Goal: Information Seeking & Learning: Learn about a topic

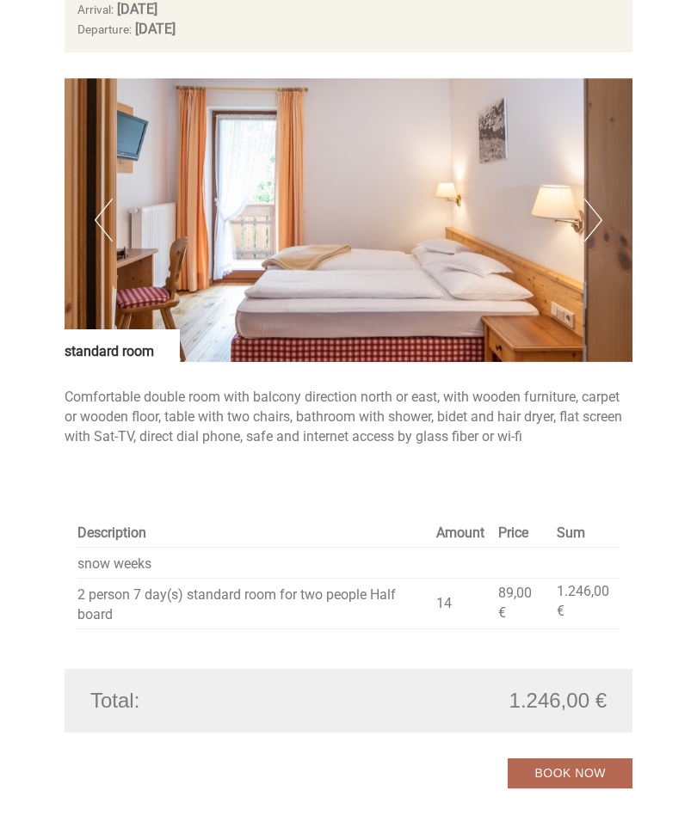
scroll to position [3433, 0]
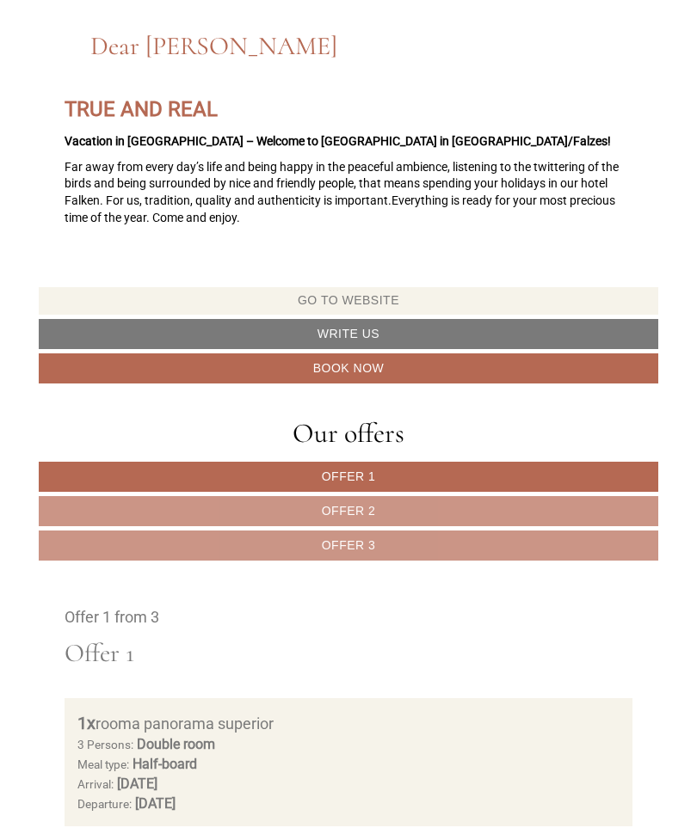
click at [430, 501] on link "Offer 2" at bounding box center [348, 511] width 619 height 30
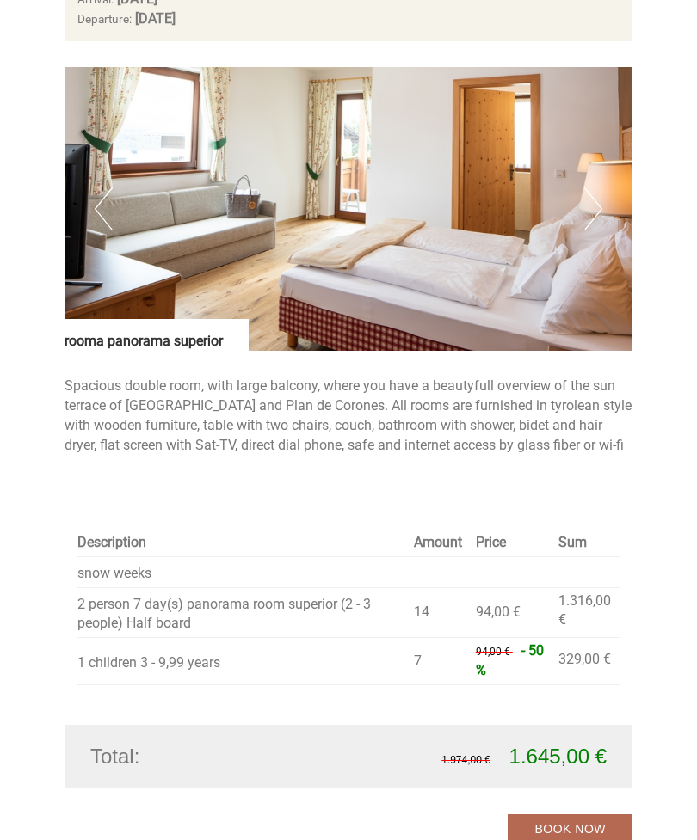
scroll to position [1210, 0]
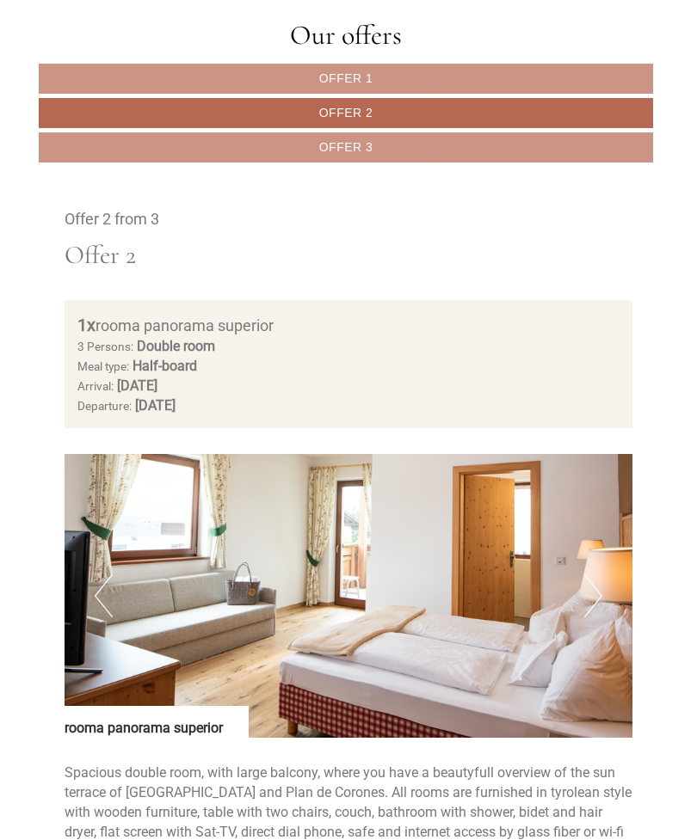
click at [444, 138] on link "Offer 3" at bounding box center [346, 147] width 614 height 30
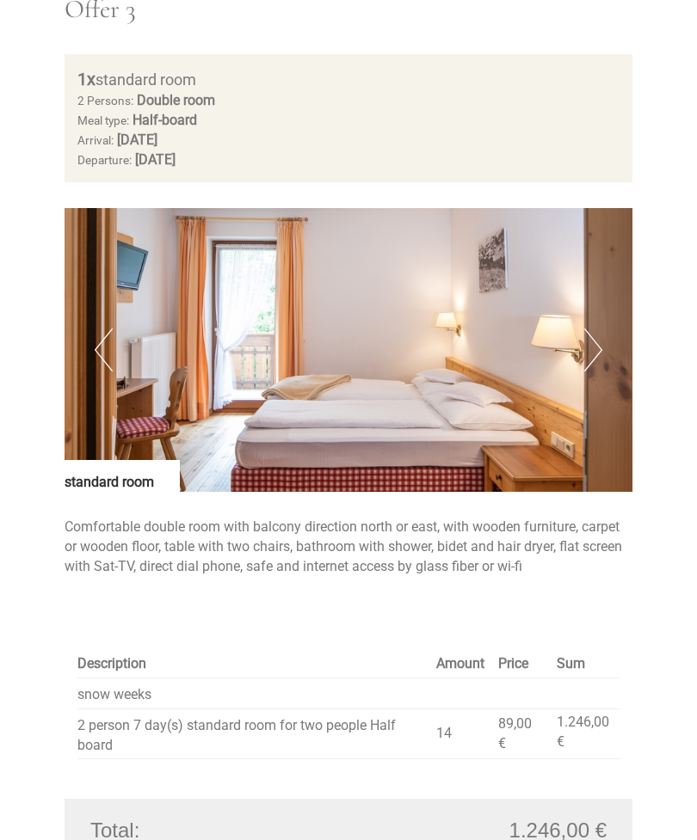
scroll to position [988, 0]
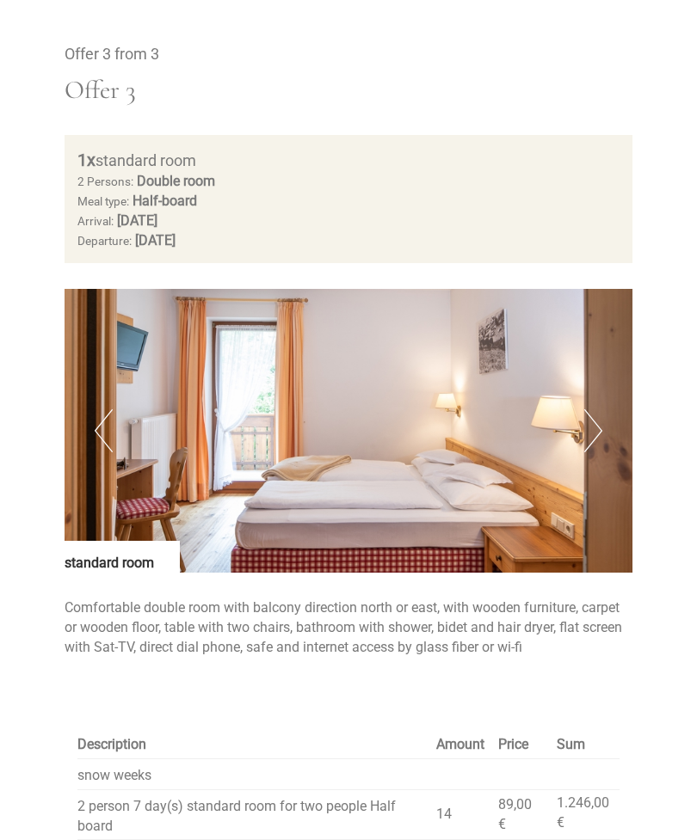
click at [584, 424] on button "Next" at bounding box center [593, 430] width 18 height 43
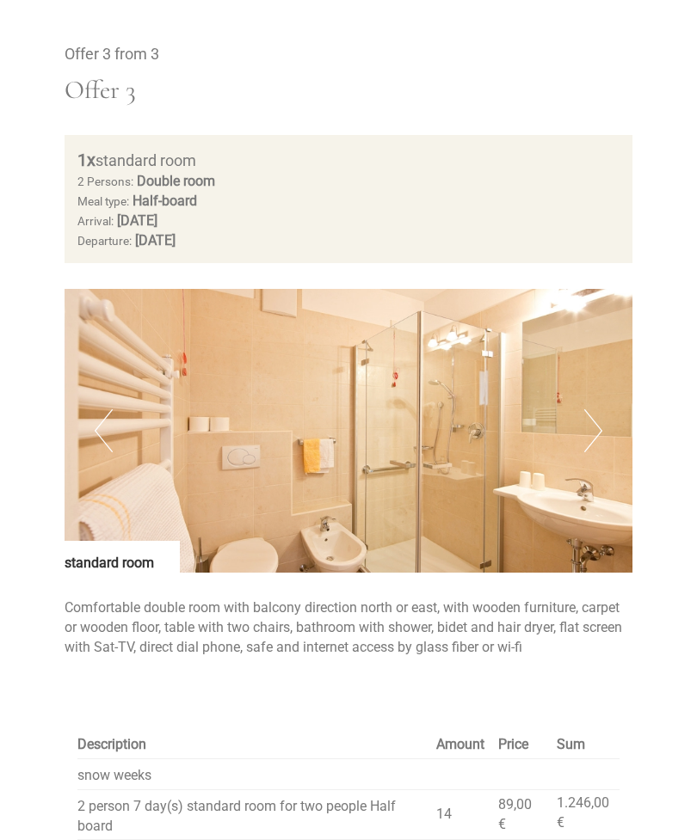
click at [596, 415] on button "Next" at bounding box center [593, 430] width 18 height 43
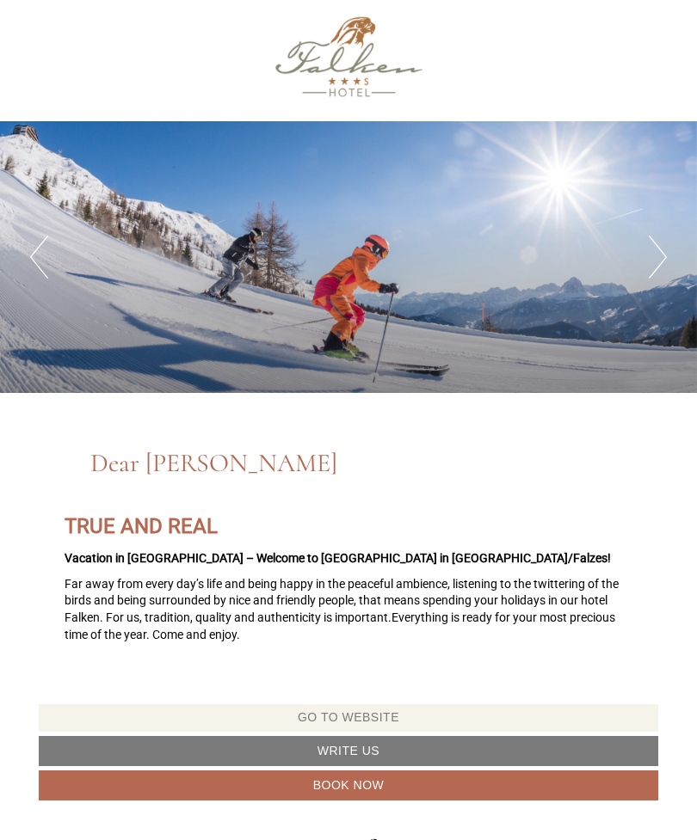
scroll to position [0, 0]
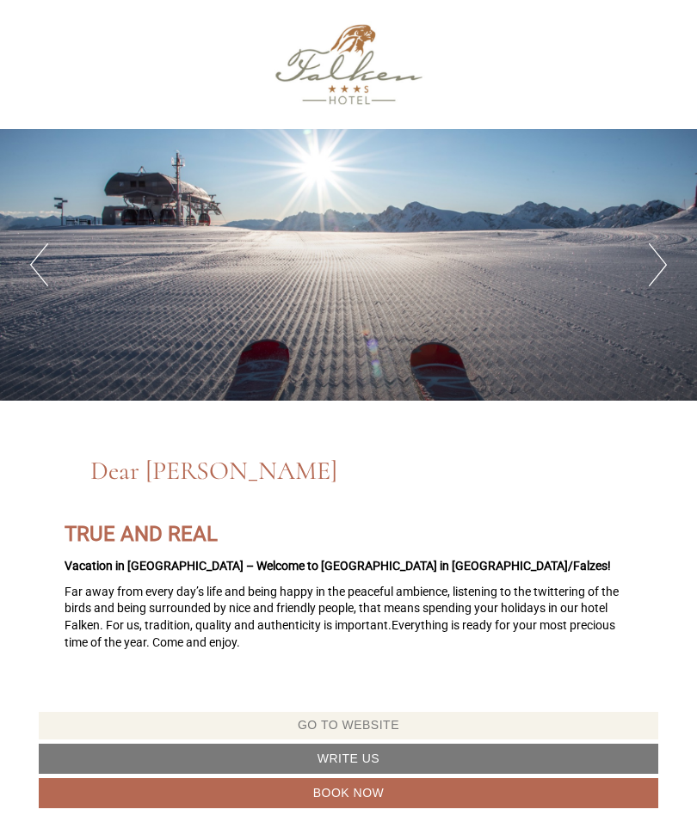
click at [431, 519] on div "TRUE AND REAL Vacation in [GEOGRAPHIC_DATA] – Welcome to [GEOGRAPHIC_DATA] in […" at bounding box center [348, 590] width 619 height 193
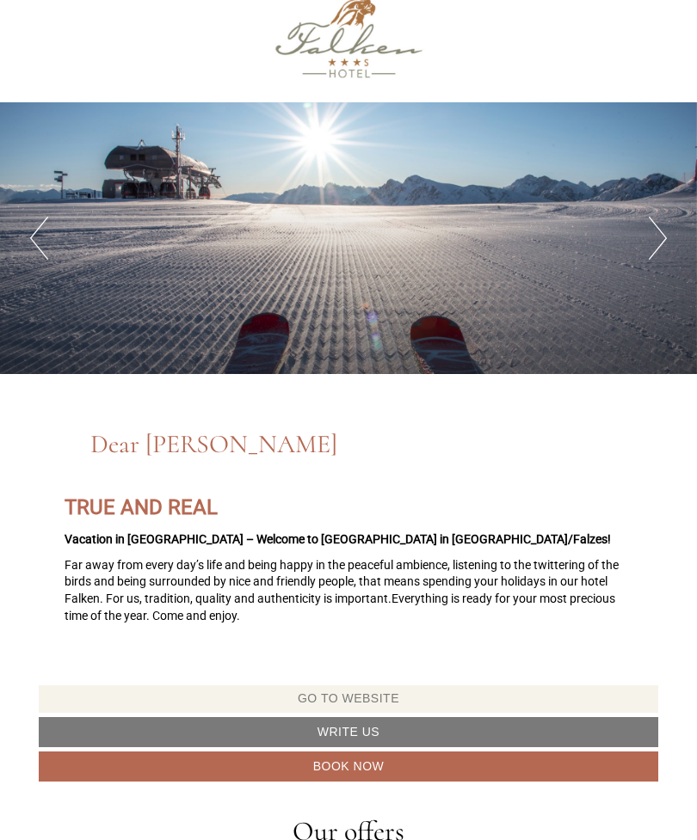
scroll to position [630, 0]
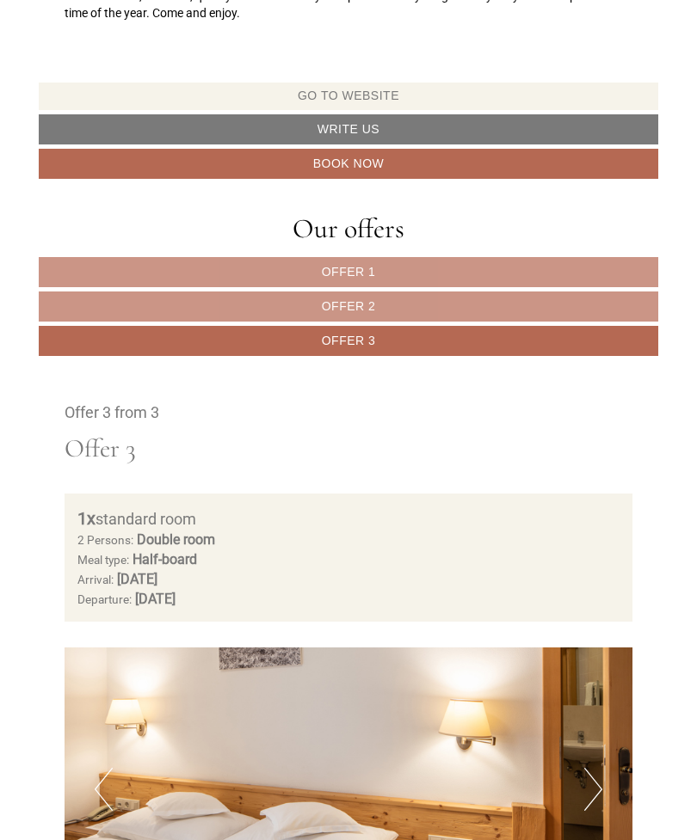
click at [403, 91] on link "Go to website" at bounding box center [348, 97] width 619 height 28
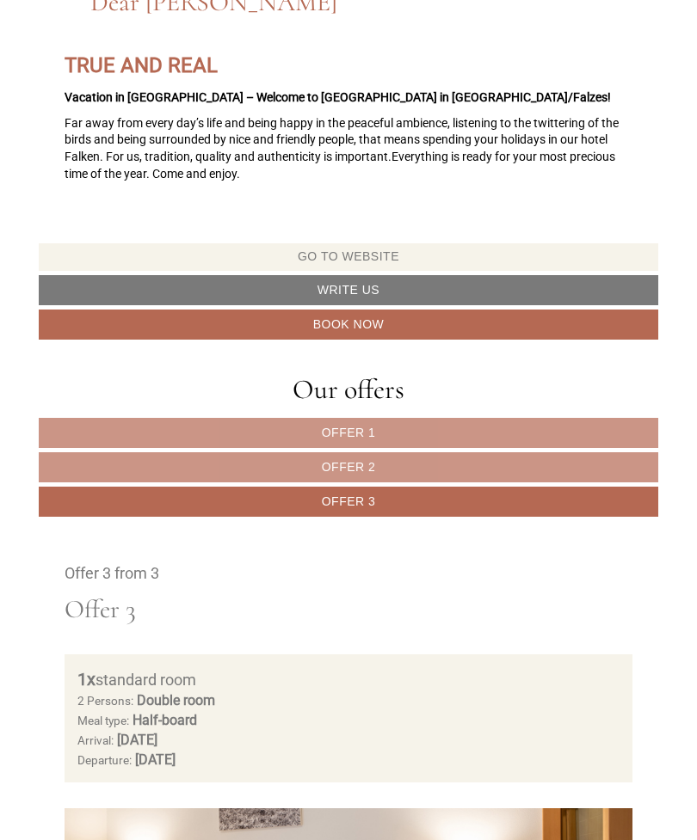
click at [403, 428] on link "Offer 1" at bounding box center [348, 433] width 619 height 30
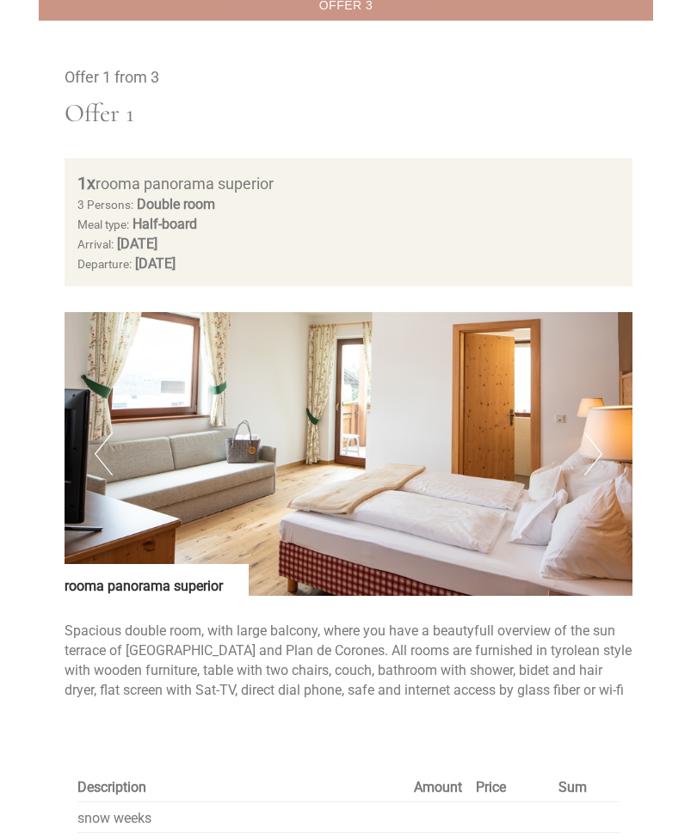
scroll to position [965, 0]
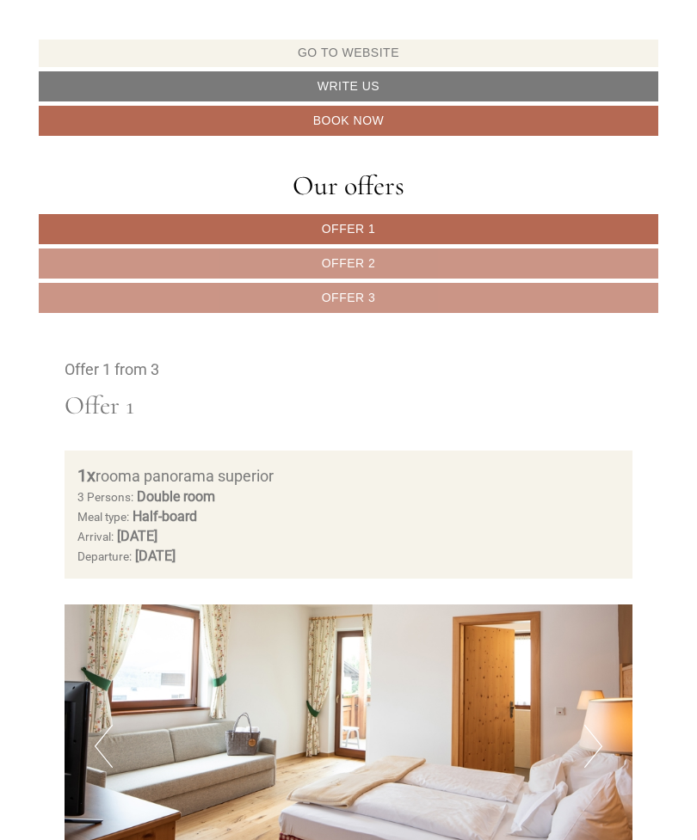
click at [441, 255] on link "Offer 2" at bounding box center [348, 264] width 619 height 30
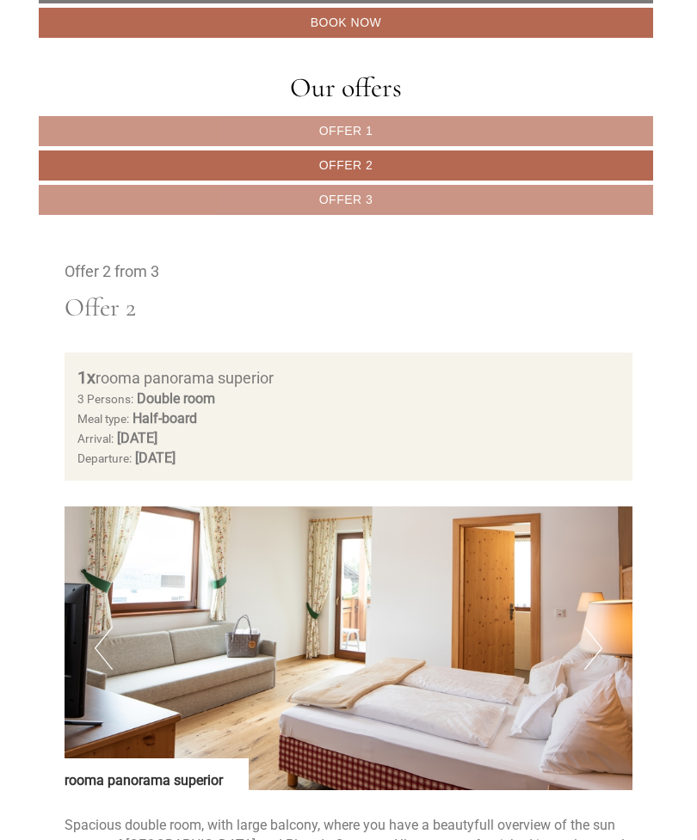
click at [449, 122] on link "Offer 1" at bounding box center [346, 131] width 614 height 30
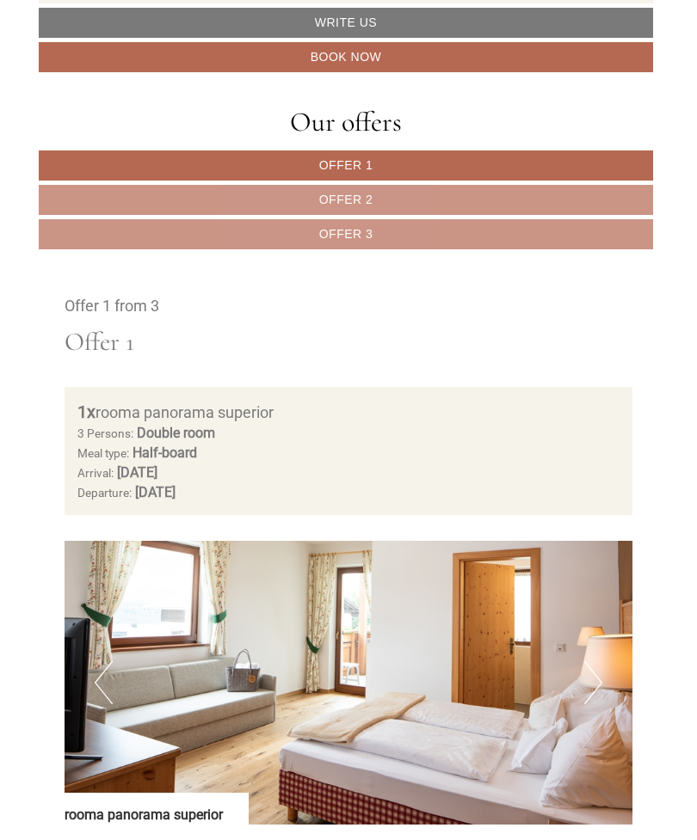
click at [421, 195] on link "Offer 2" at bounding box center [346, 200] width 614 height 30
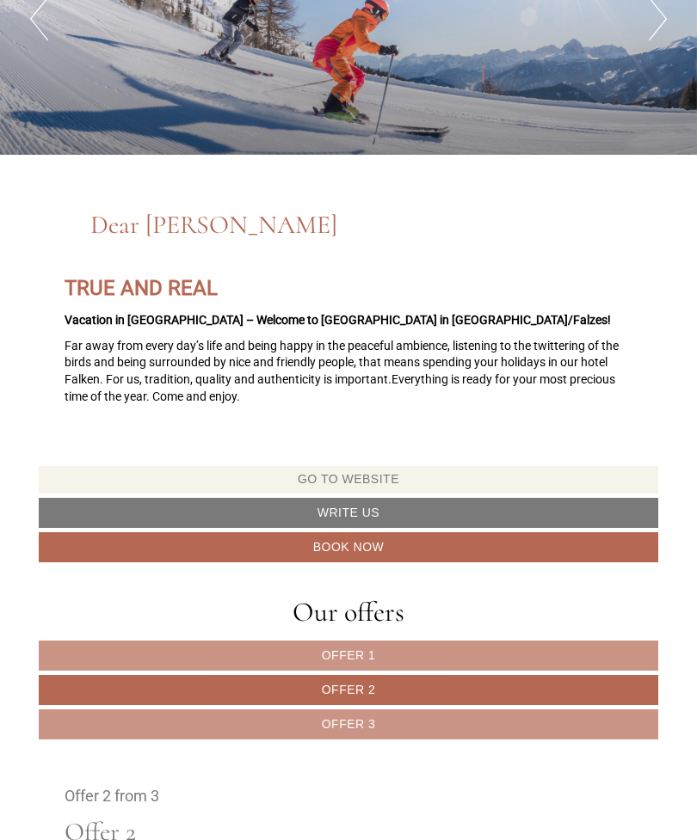
scroll to position [0, 0]
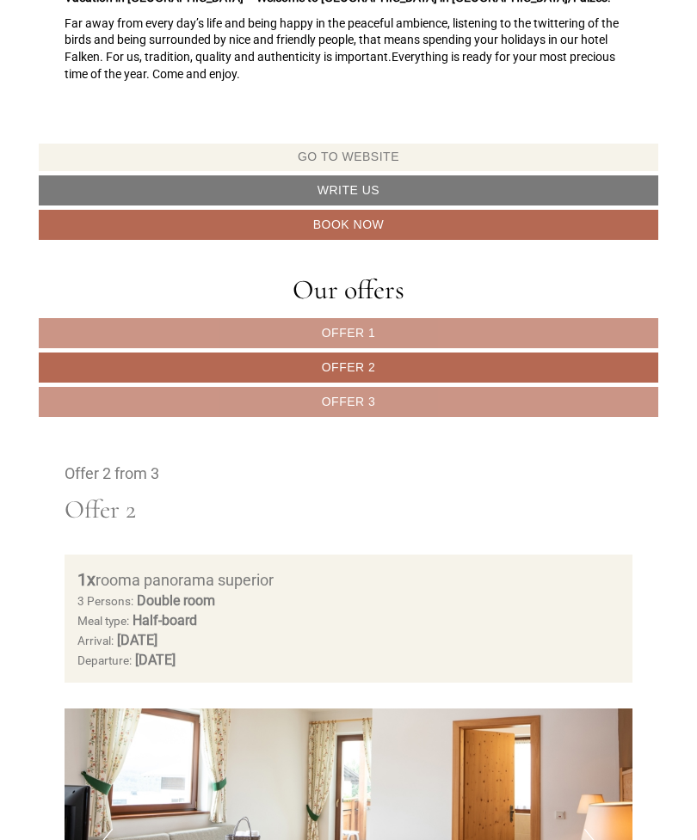
click at [417, 403] on link "Offer 3" at bounding box center [348, 402] width 619 height 30
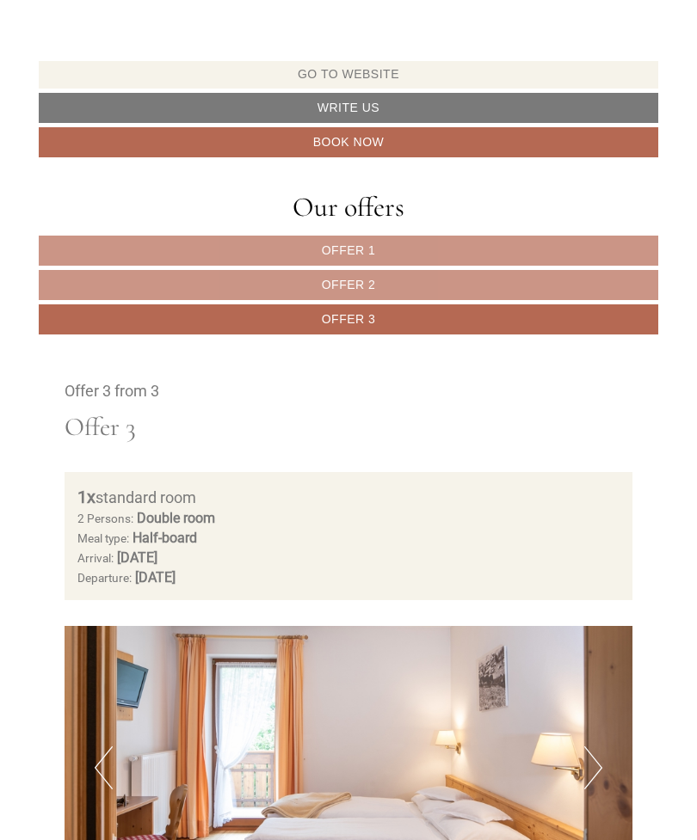
click at [411, 250] on link "Offer 1" at bounding box center [348, 251] width 619 height 30
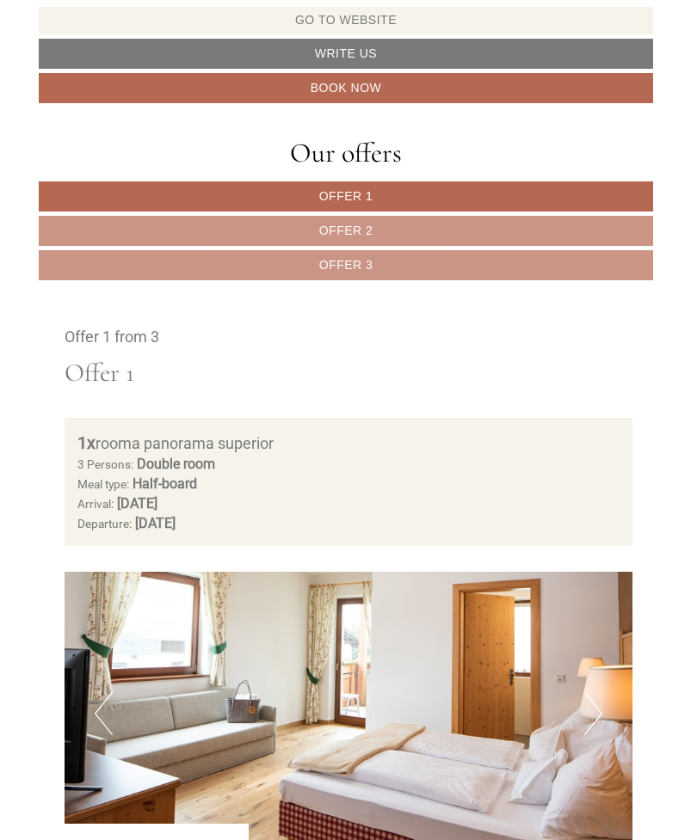
click at [424, 252] on link "Offer 3" at bounding box center [346, 265] width 614 height 30
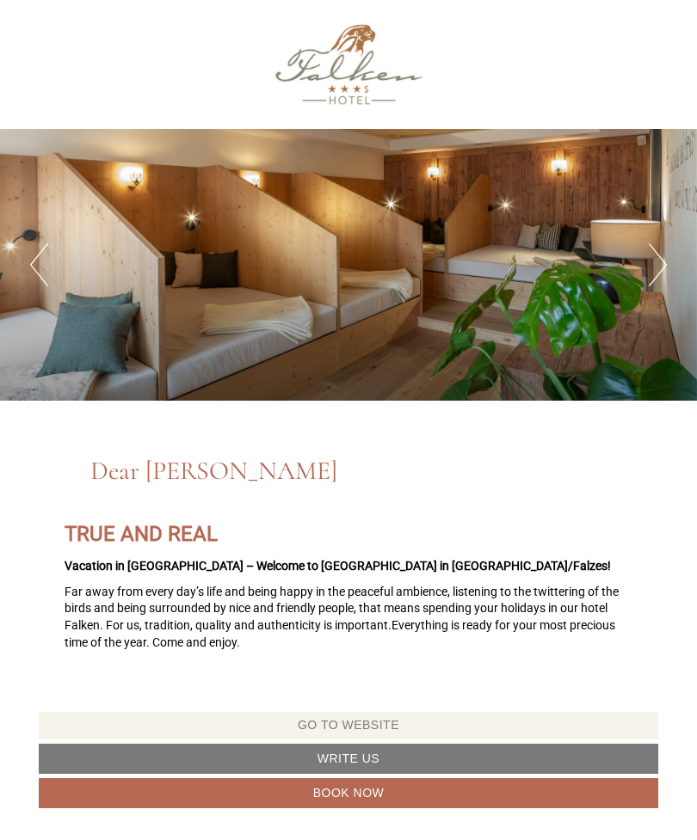
click at [659, 266] on button "Next" at bounding box center [658, 264] width 18 height 43
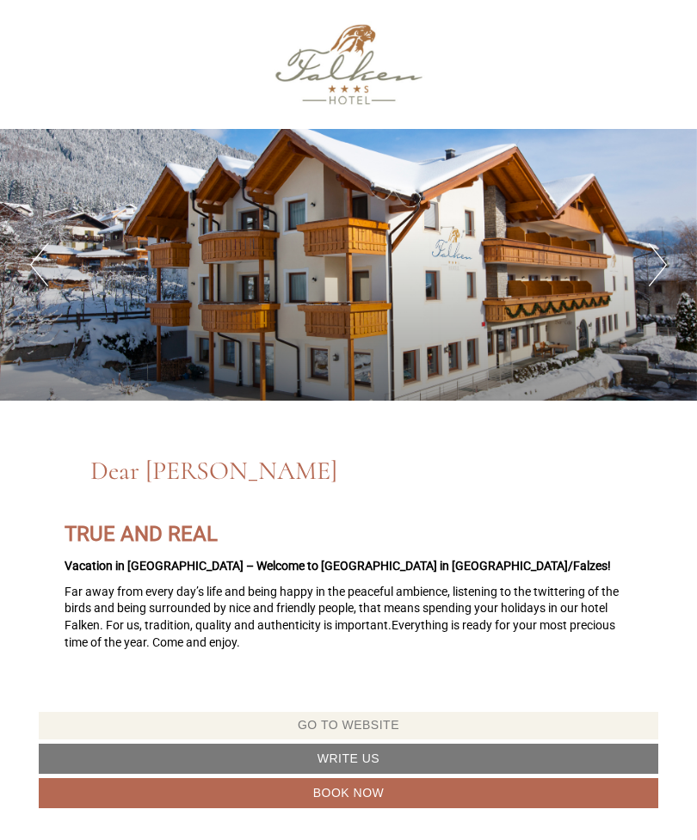
click at [644, 273] on div "Previous Next 1 2 3 4 5 6" at bounding box center [348, 265] width 697 height 272
click at [649, 271] on button "Next" at bounding box center [658, 264] width 18 height 43
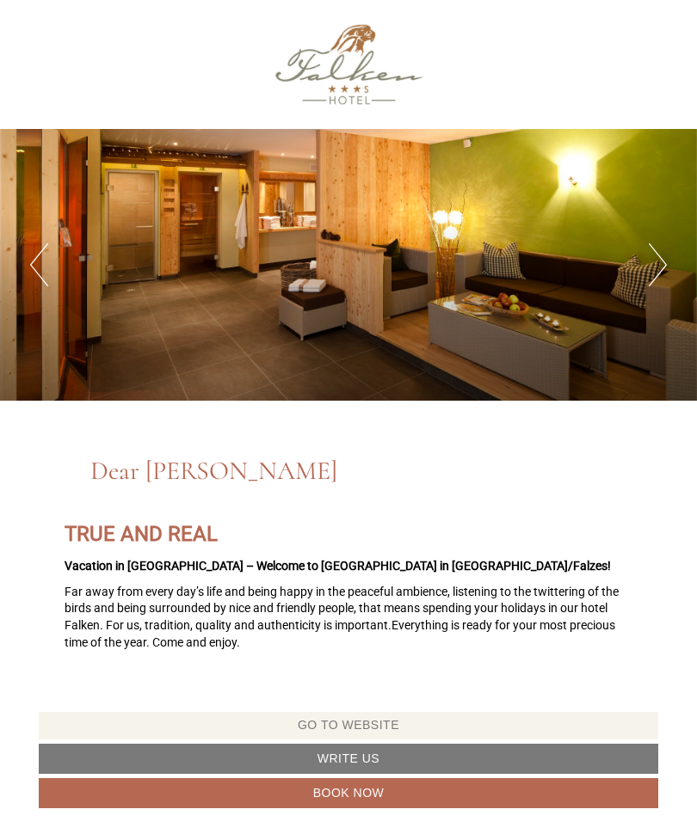
click at [649, 270] on button "Next" at bounding box center [658, 264] width 18 height 43
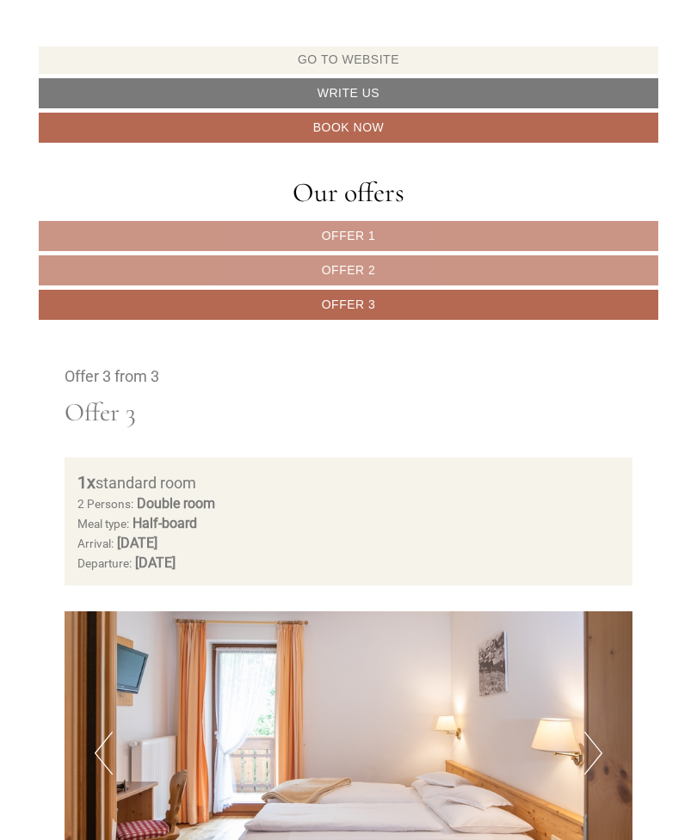
scroll to position [665, 0]
click at [372, 302] on span "Offer 3" at bounding box center [349, 305] width 54 height 14
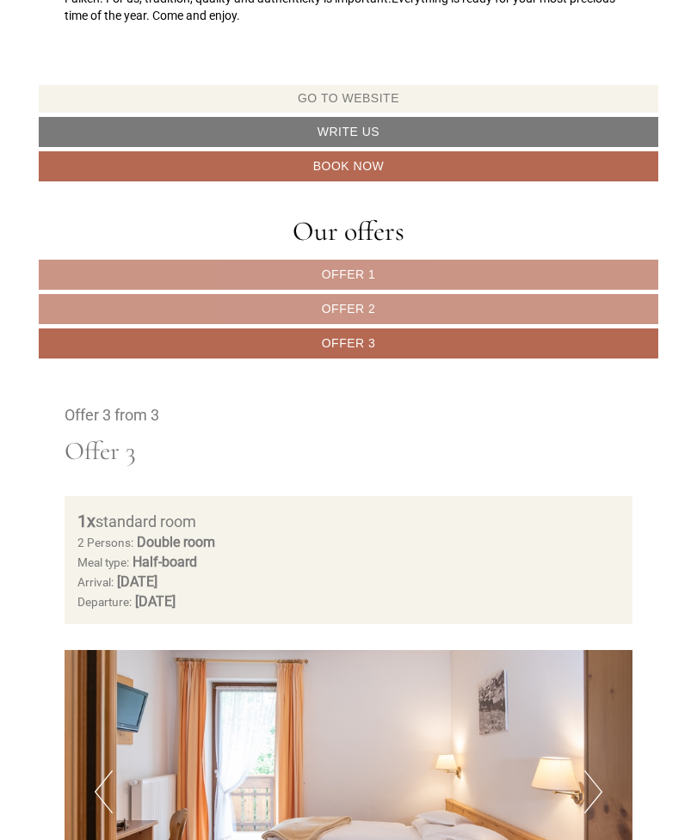
click at [396, 304] on link "Offer 2" at bounding box center [348, 309] width 619 height 30
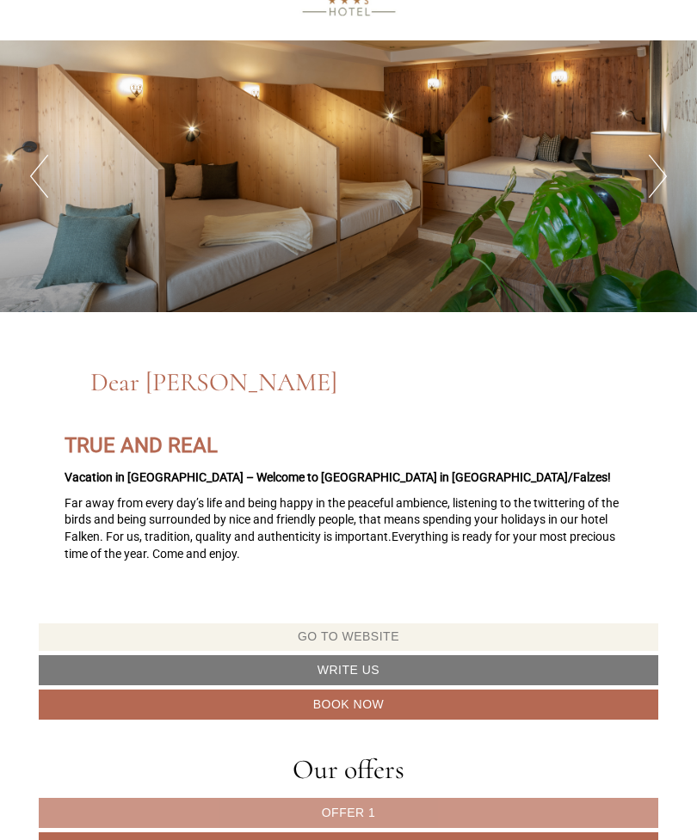
scroll to position [0, 0]
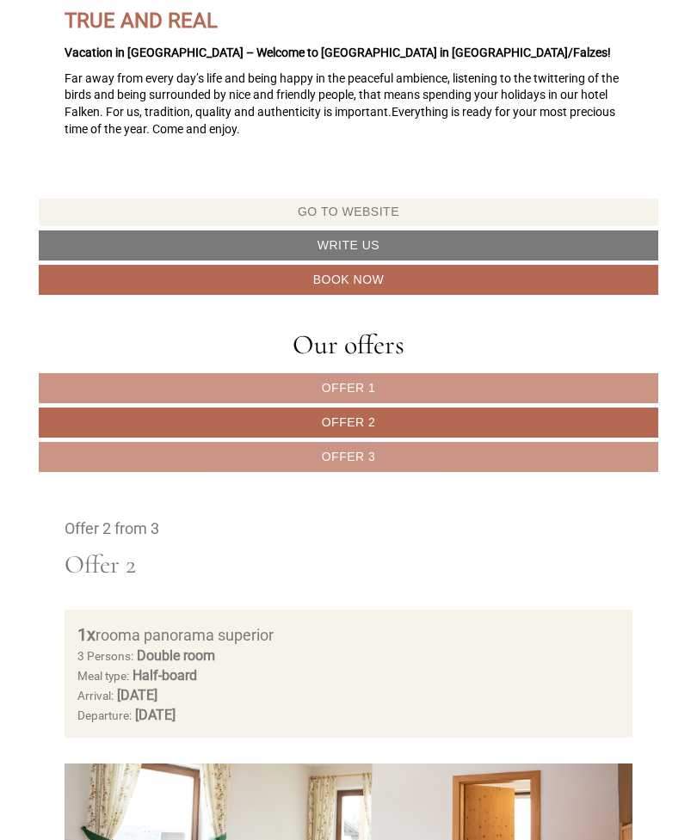
click at [391, 374] on link "Offer 1" at bounding box center [348, 388] width 619 height 30
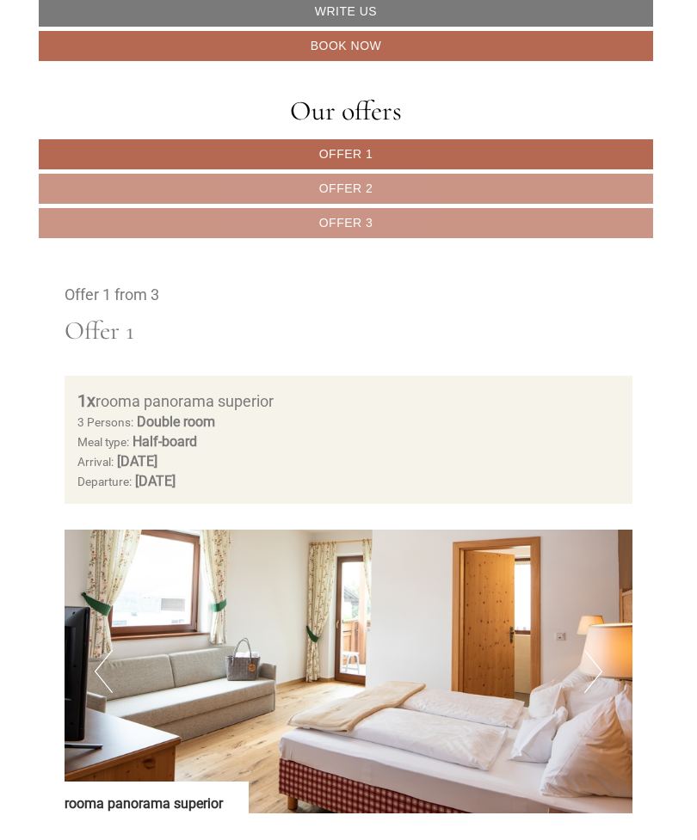
click at [376, 216] on link "Offer 3" at bounding box center [346, 223] width 614 height 30
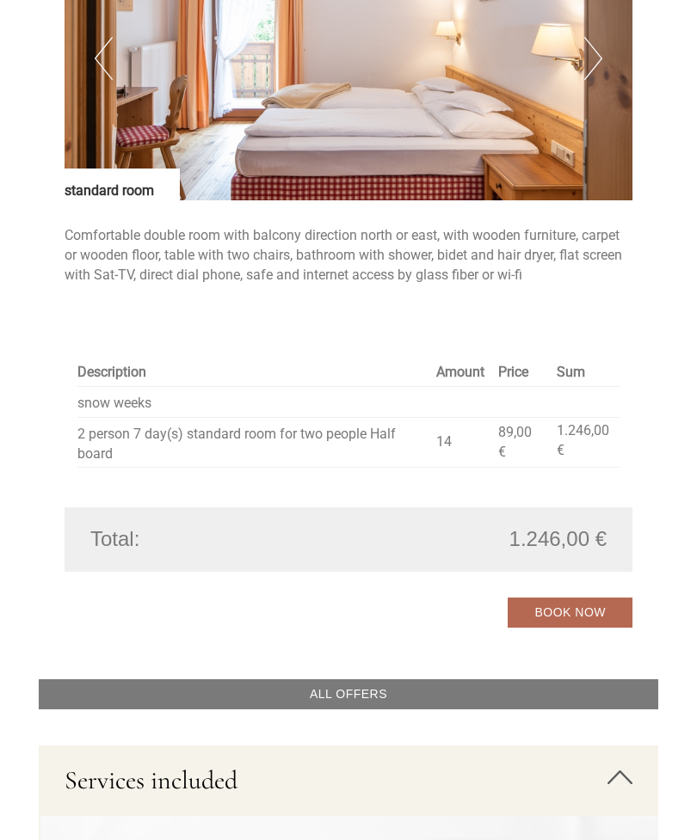
scroll to position [1366, 0]
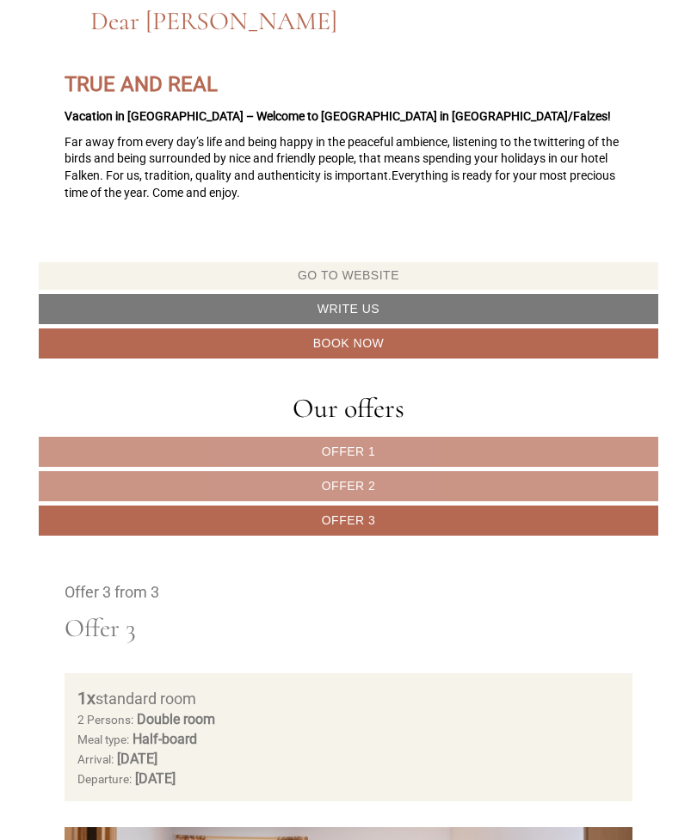
click at [178, 446] on link "Offer 1" at bounding box center [348, 452] width 619 height 30
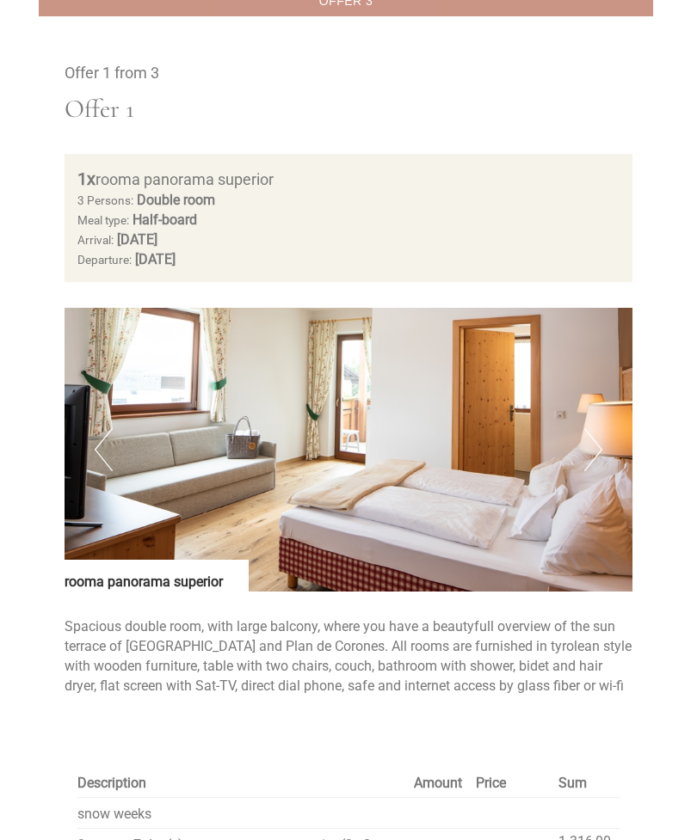
scroll to position [971, 0]
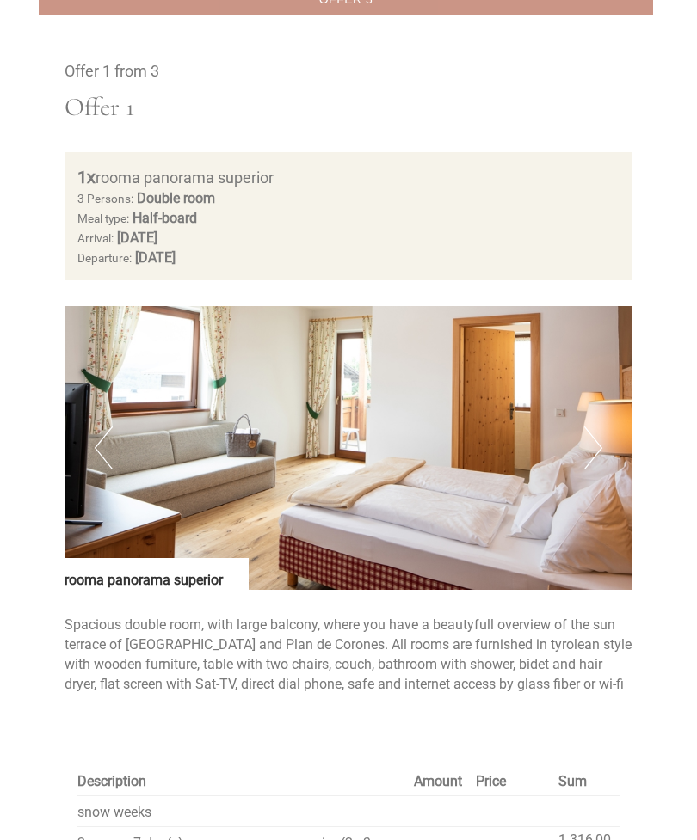
click at [606, 438] on img at bounding box center [349, 448] width 568 height 284
click at [598, 428] on button "Next" at bounding box center [593, 448] width 18 height 43
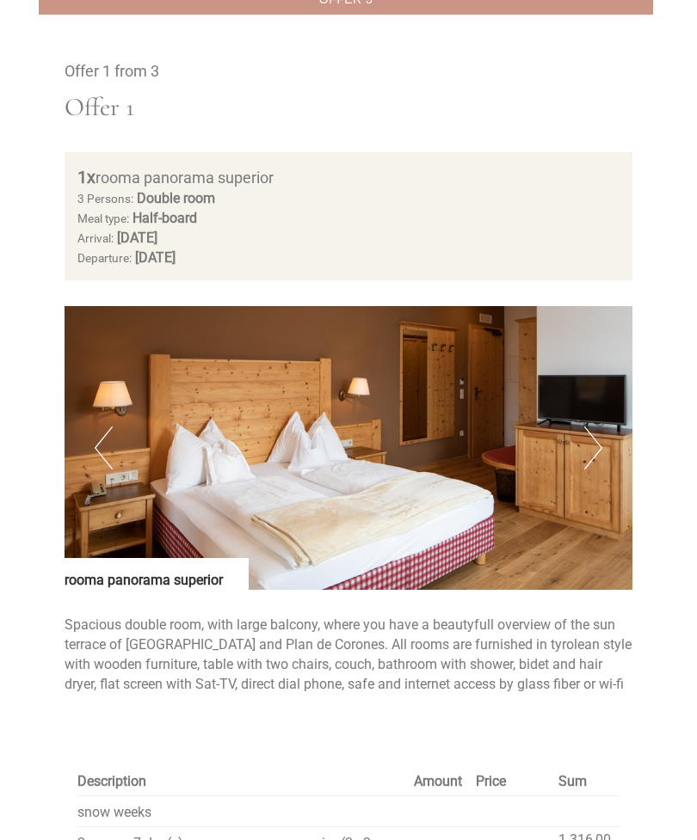
click at [598, 440] on button "Next" at bounding box center [593, 448] width 18 height 43
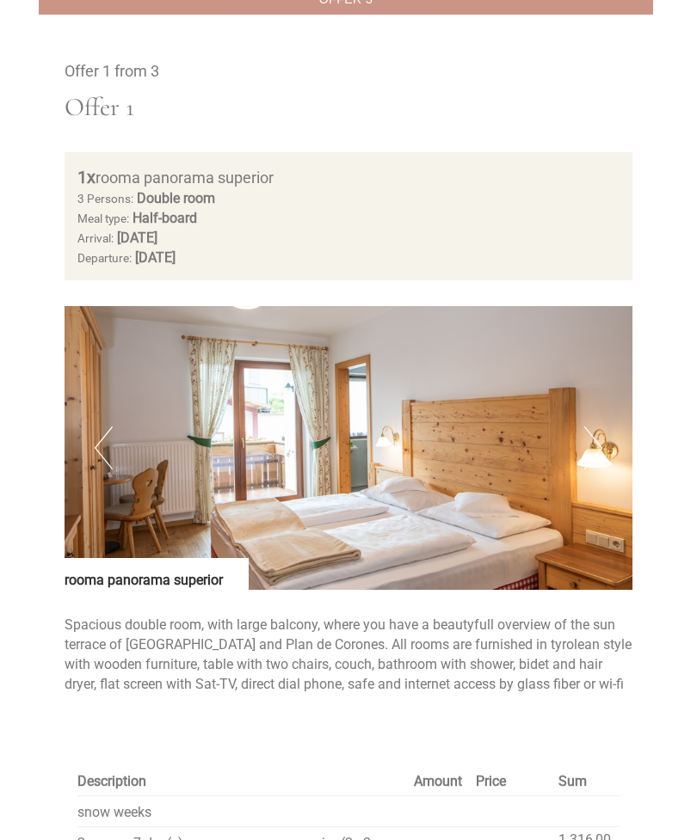
click at [594, 446] on button "Next" at bounding box center [593, 448] width 18 height 43
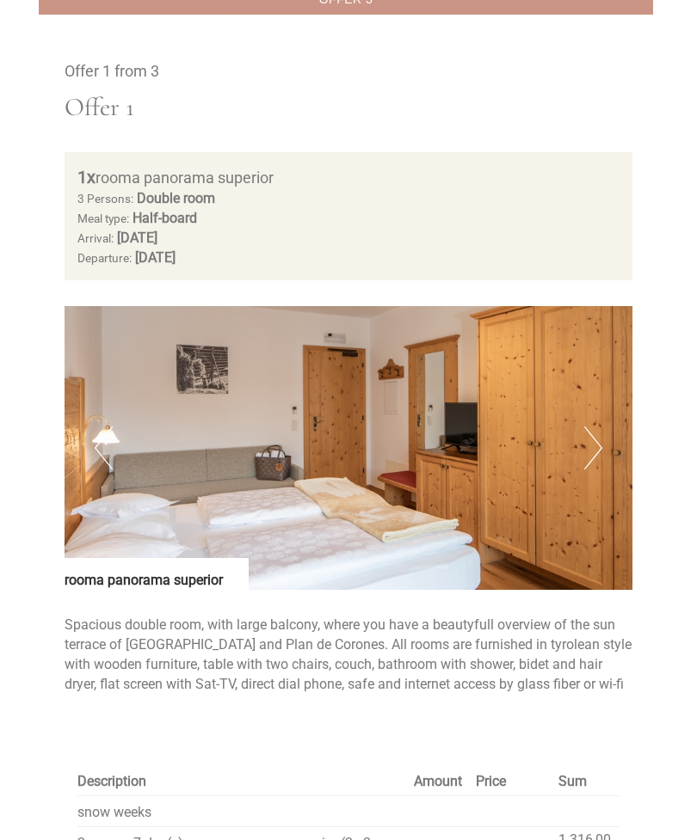
click at [587, 441] on button "Next" at bounding box center [593, 448] width 18 height 43
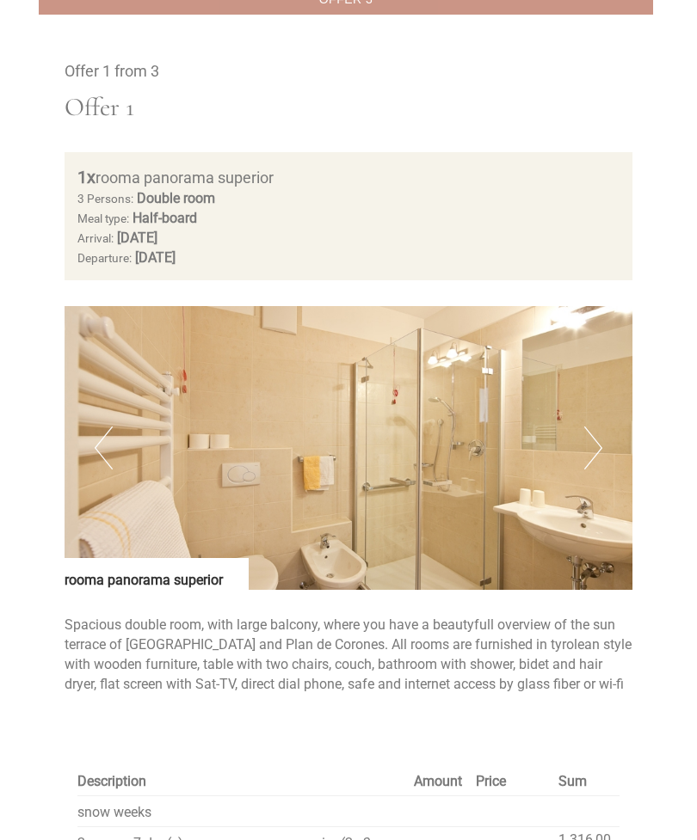
click at [595, 434] on button "Next" at bounding box center [593, 448] width 18 height 43
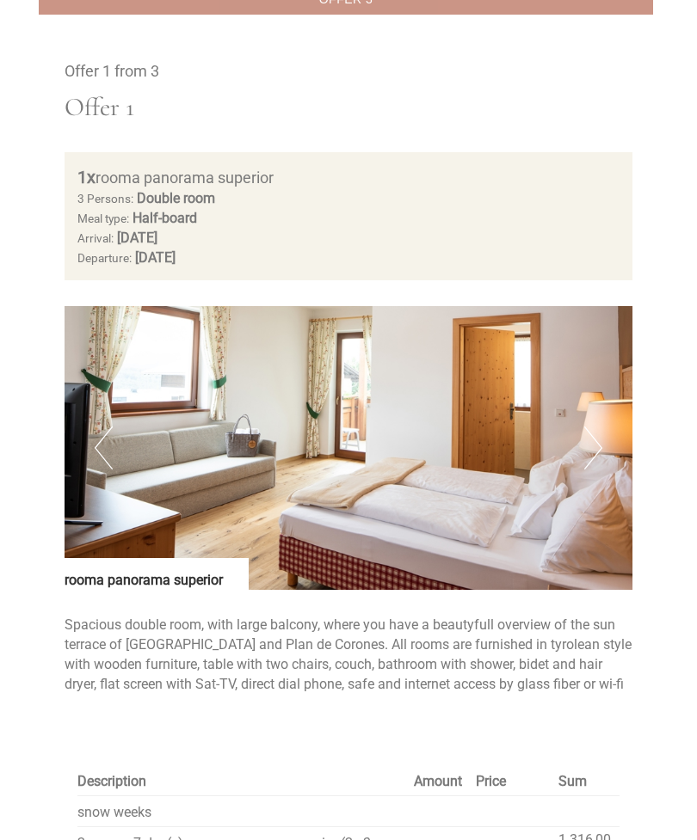
click at [588, 430] on button "Next" at bounding box center [593, 448] width 18 height 43
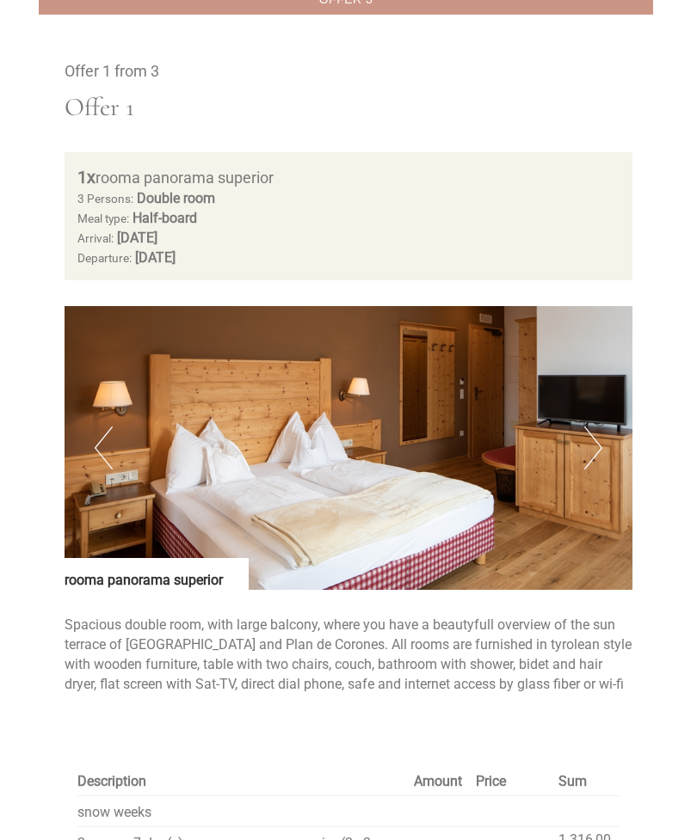
click at [593, 427] on button "Next" at bounding box center [593, 448] width 18 height 43
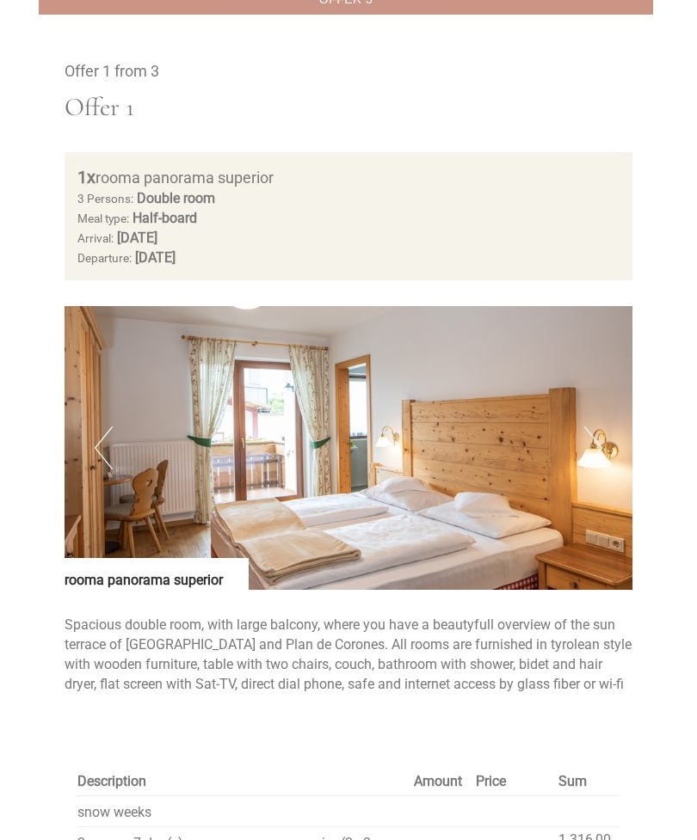
click at [593, 435] on button "Next" at bounding box center [593, 448] width 18 height 43
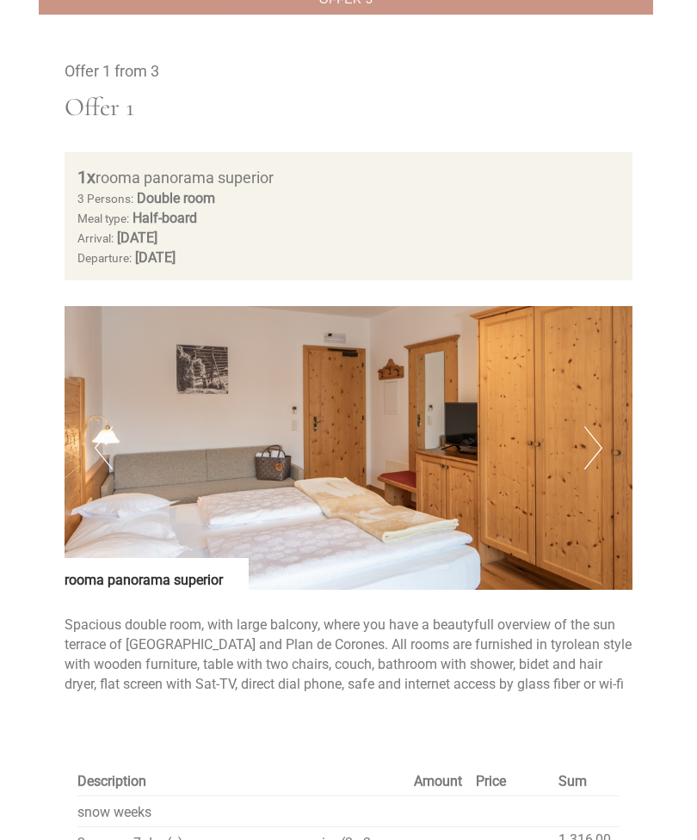
click at [589, 436] on button "Next" at bounding box center [593, 448] width 18 height 43
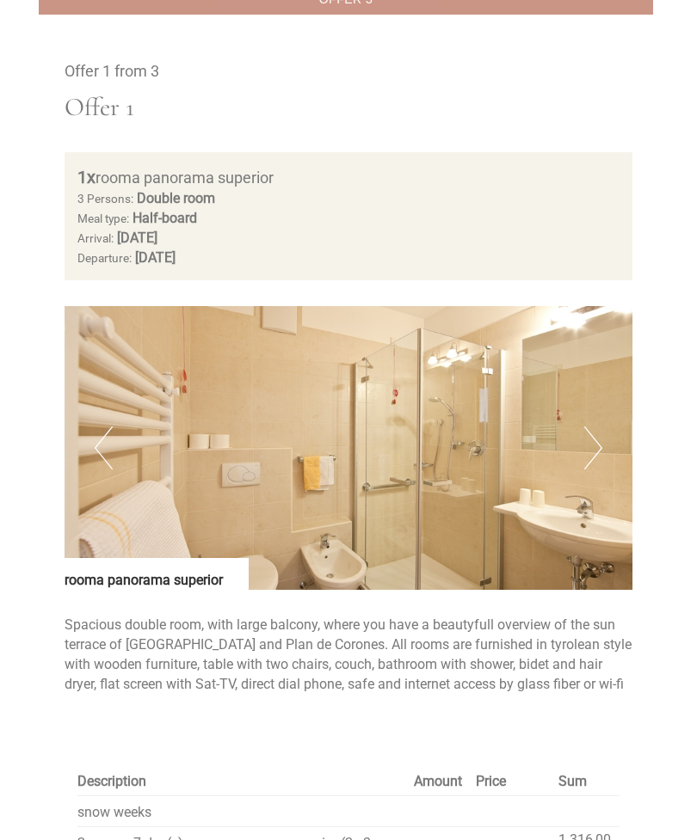
click at [586, 434] on button "Next" at bounding box center [593, 448] width 18 height 43
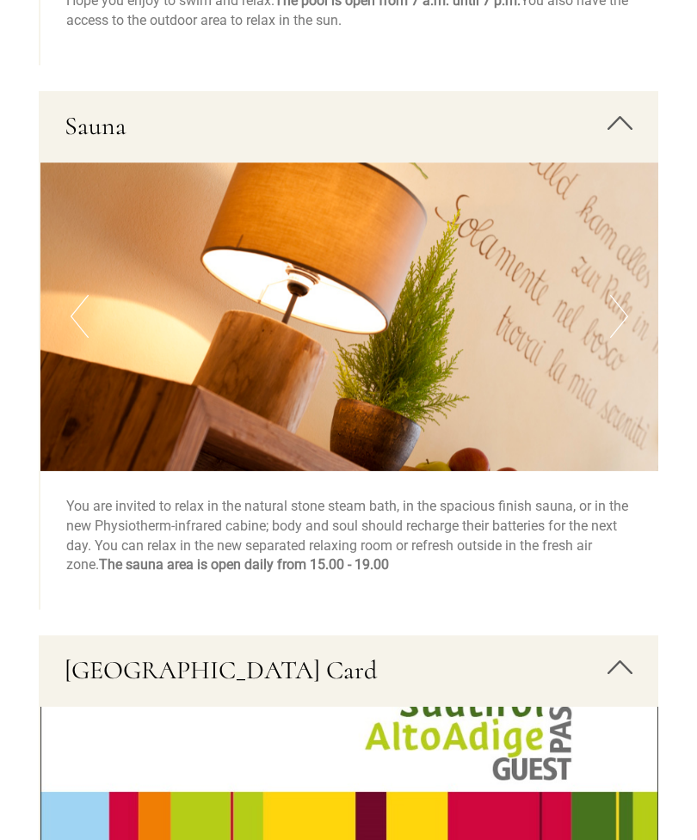
scroll to position [3571, 0]
click at [617, 295] on button "Next" at bounding box center [619, 316] width 18 height 43
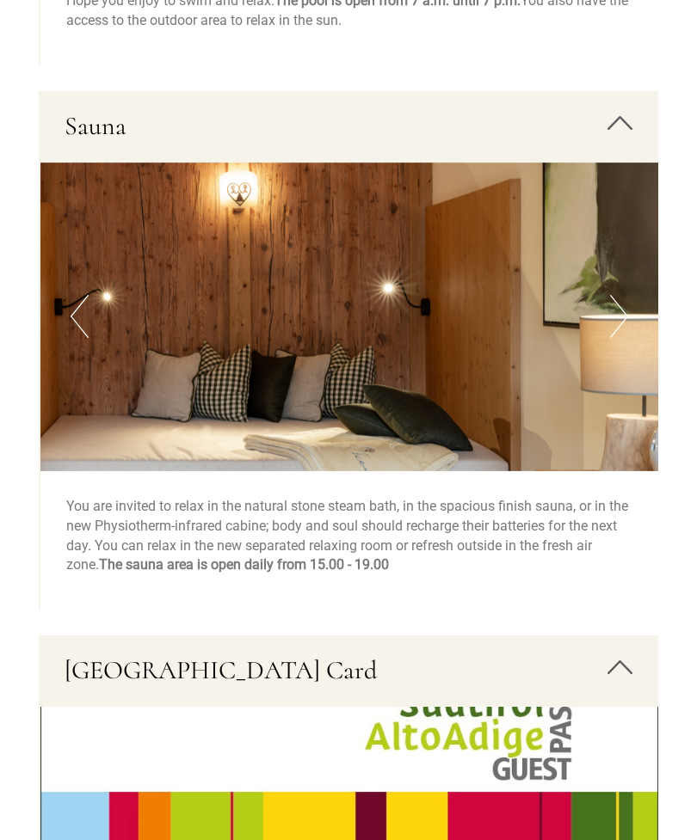
click at [611, 295] on button "Next" at bounding box center [619, 316] width 18 height 43
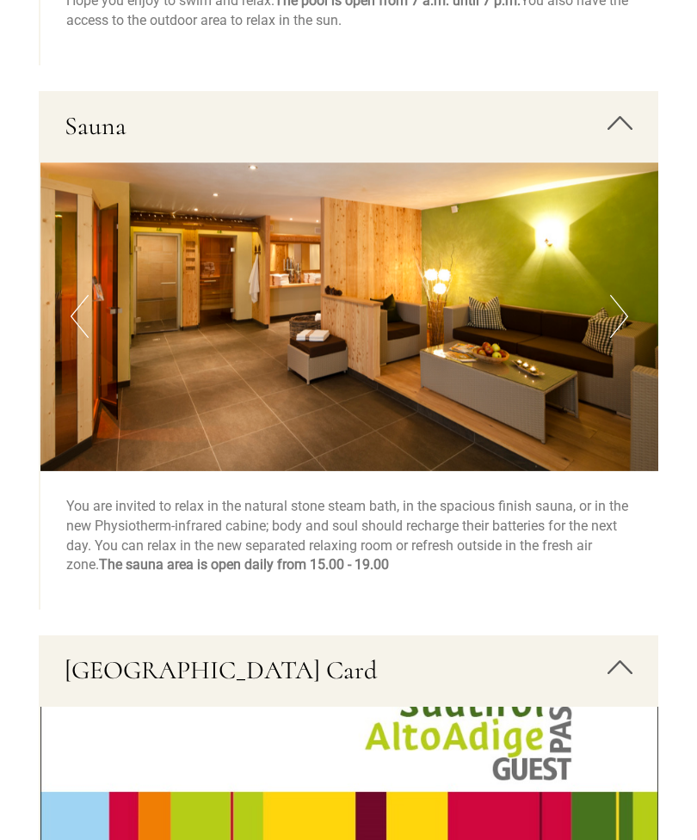
click at [608, 284] on img at bounding box center [349, 317] width 618 height 309
click at [626, 108] on icon at bounding box center [619, 122] width 25 height 29
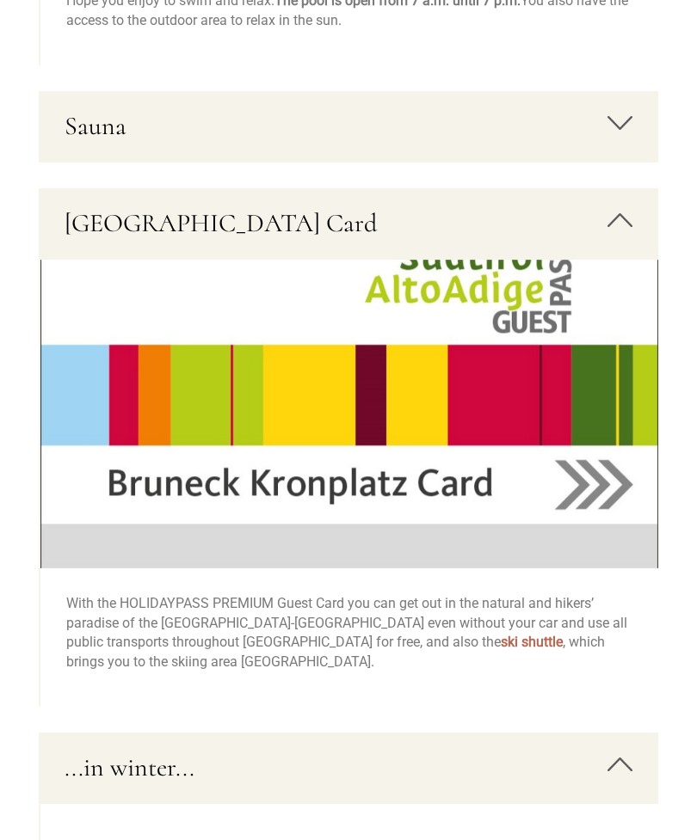
click at [619, 206] on icon at bounding box center [619, 220] width 25 height 29
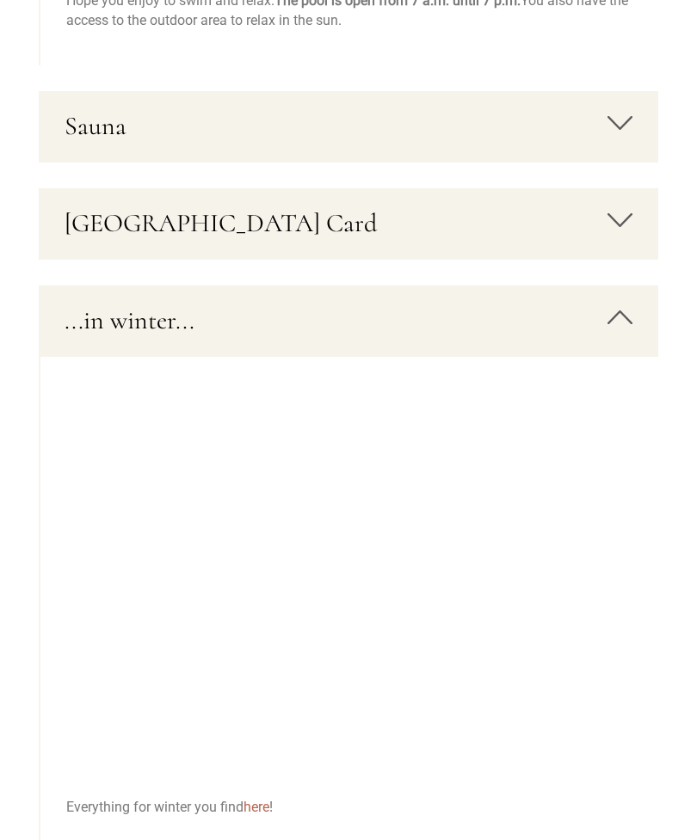
click at [624, 108] on icon at bounding box center [619, 122] width 25 height 29
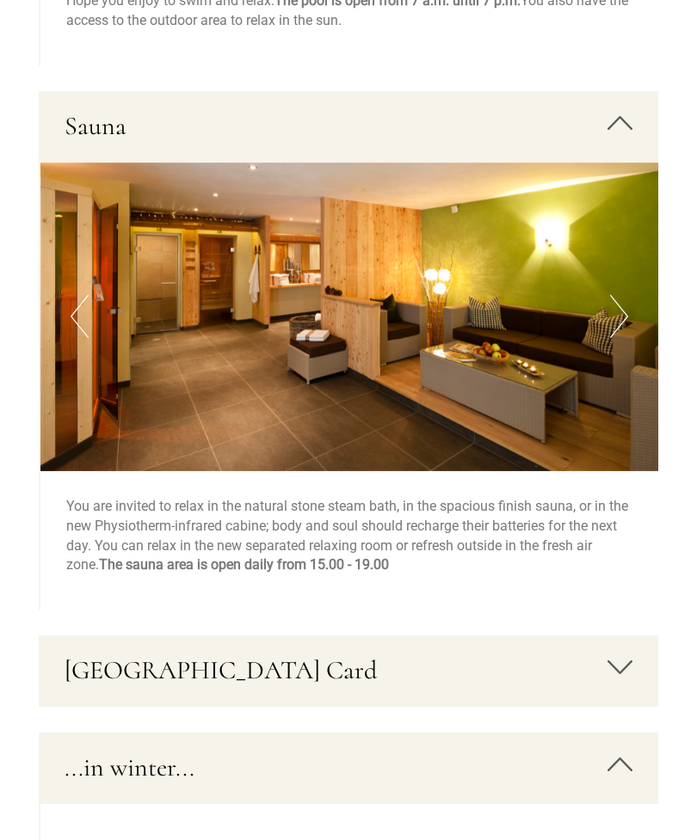
click at [618, 295] on button "Next" at bounding box center [619, 316] width 18 height 43
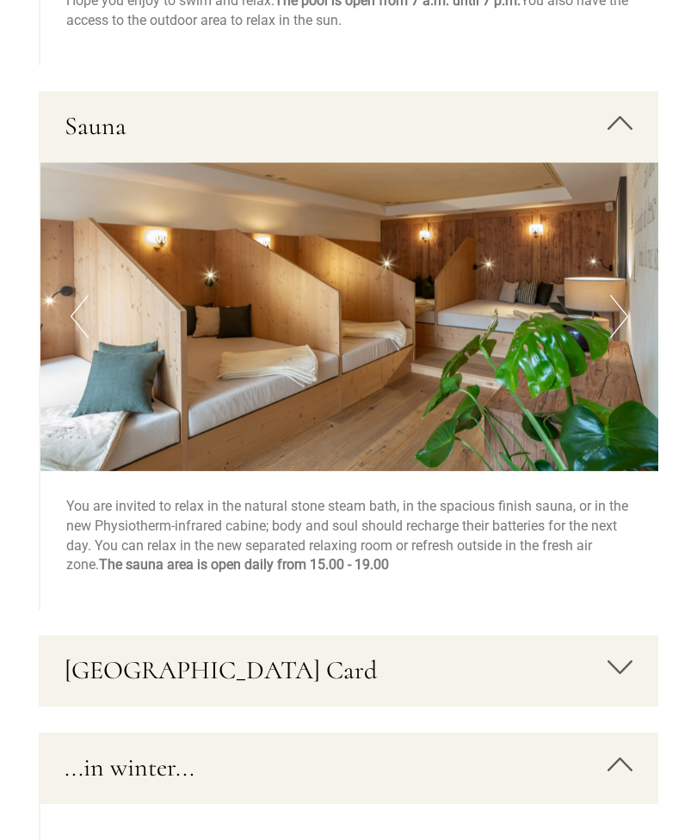
click at [609, 271] on img at bounding box center [349, 317] width 618 height 309
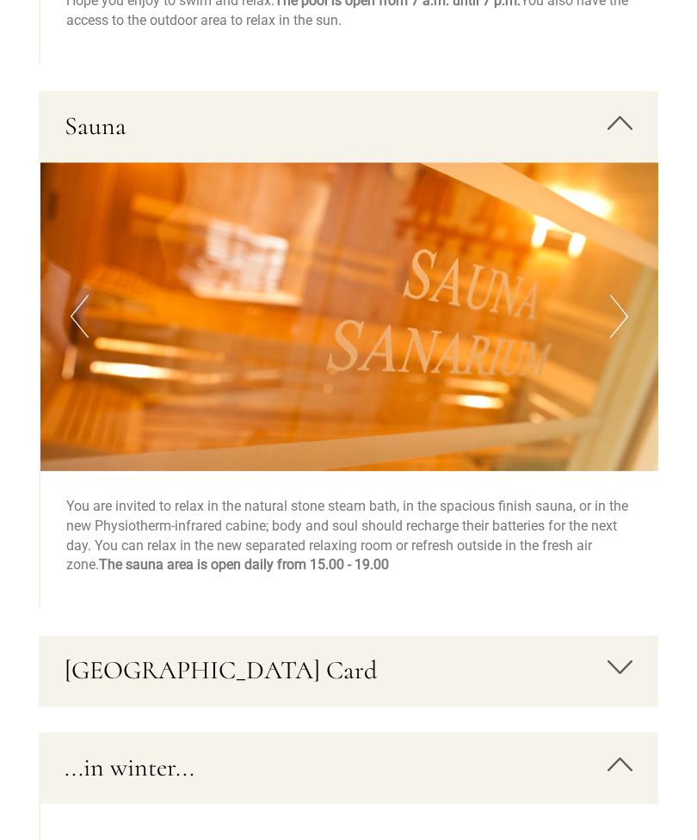
click at [604, 290] on img at bounding box center [349, 317] width 618 height 309
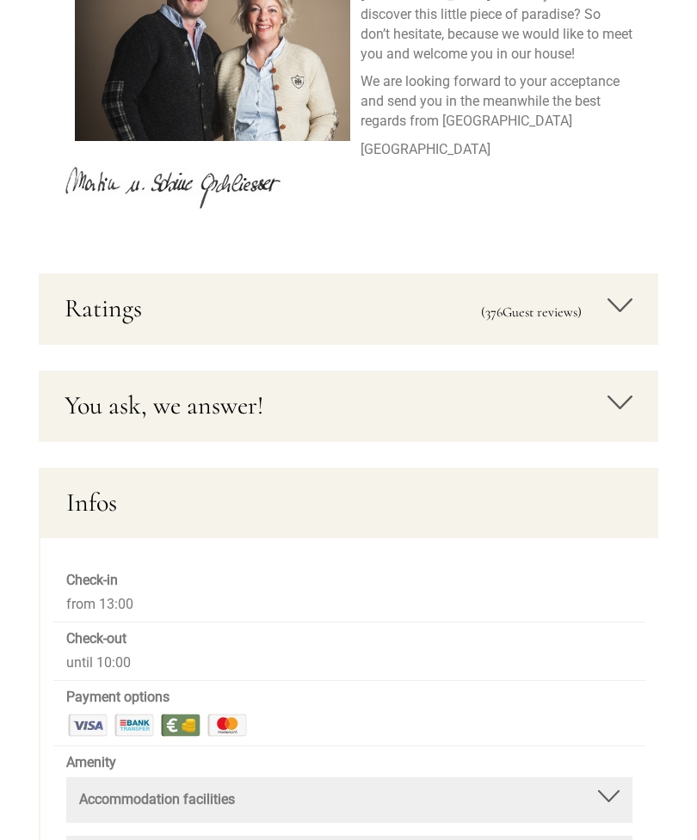
scroll to position [5682, 0]
click at [615, 291] on icon at bounding box center [619, 305] width 25 height 29
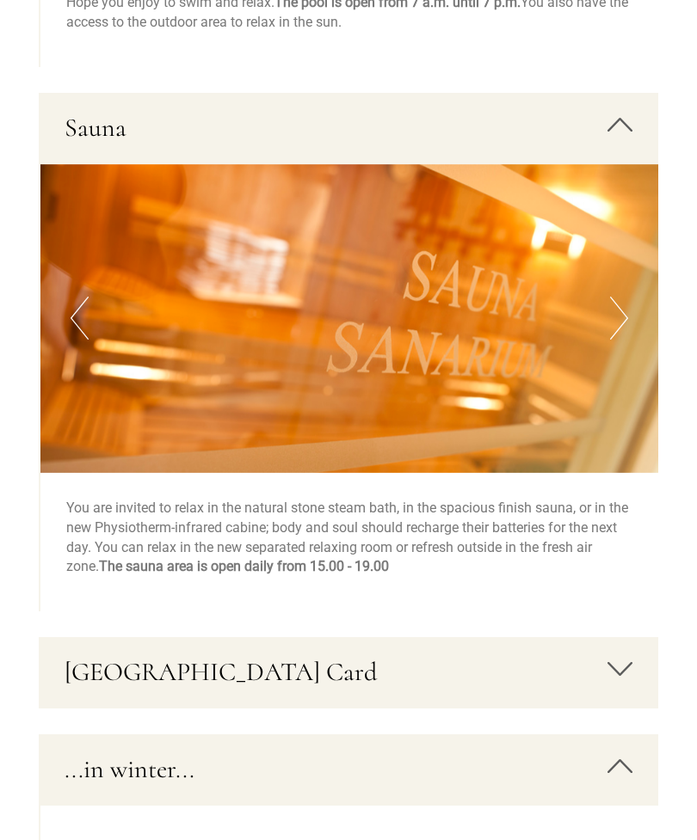
scroll to position [3574, 0]
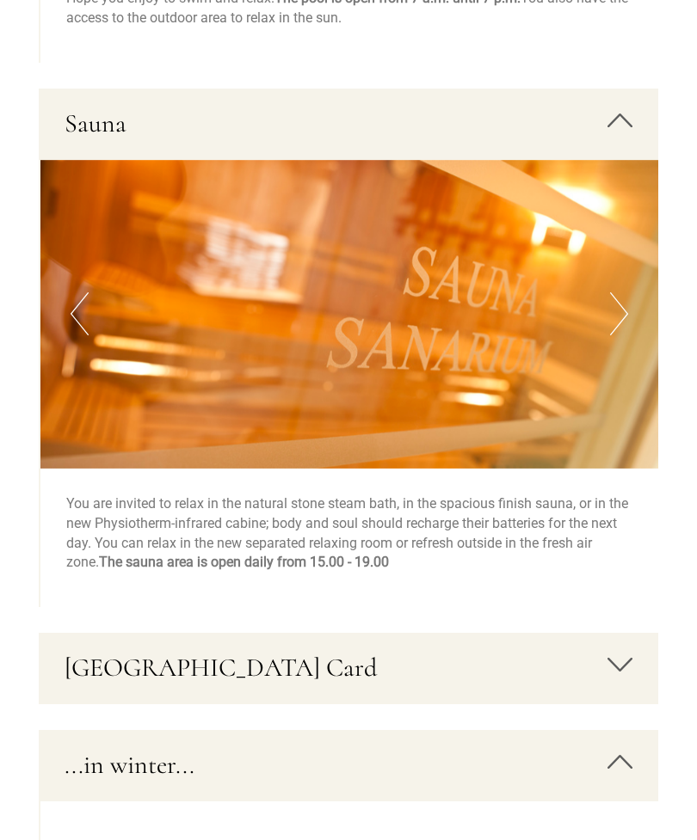
click at [615, 295] on button "Next" at bounding box center [619, 313] width 18 height 43
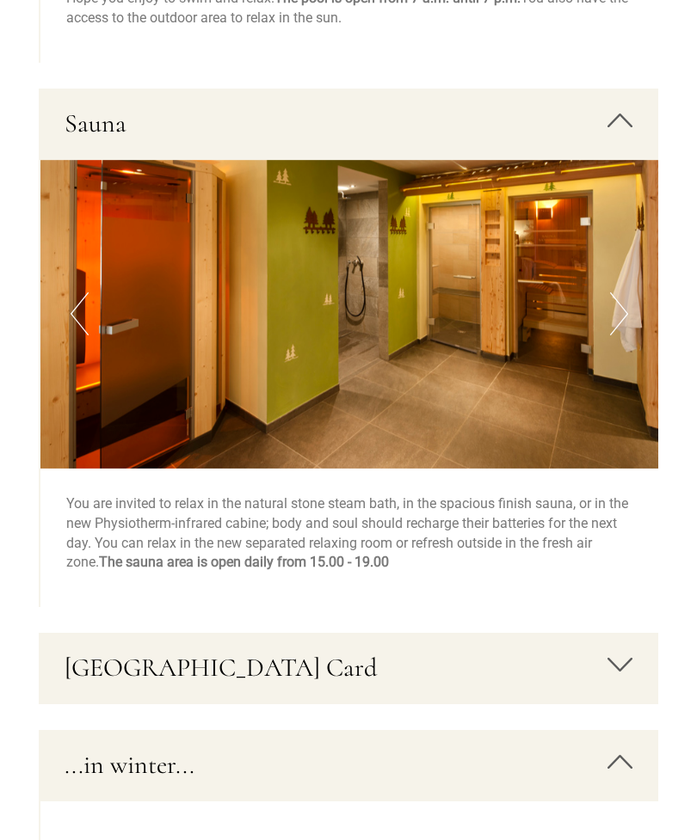
click at [616, 295] on button "Next" at bounding box center [619, 313] width 18 height 43
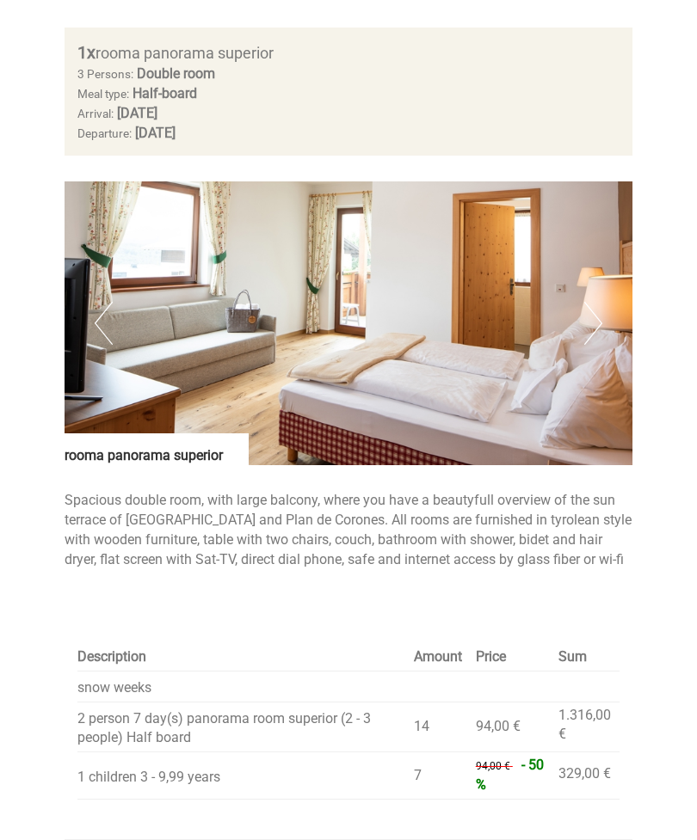
scroll to position [1073, 0]
